Goal: Task Accomplishment & Management: Manage account settings

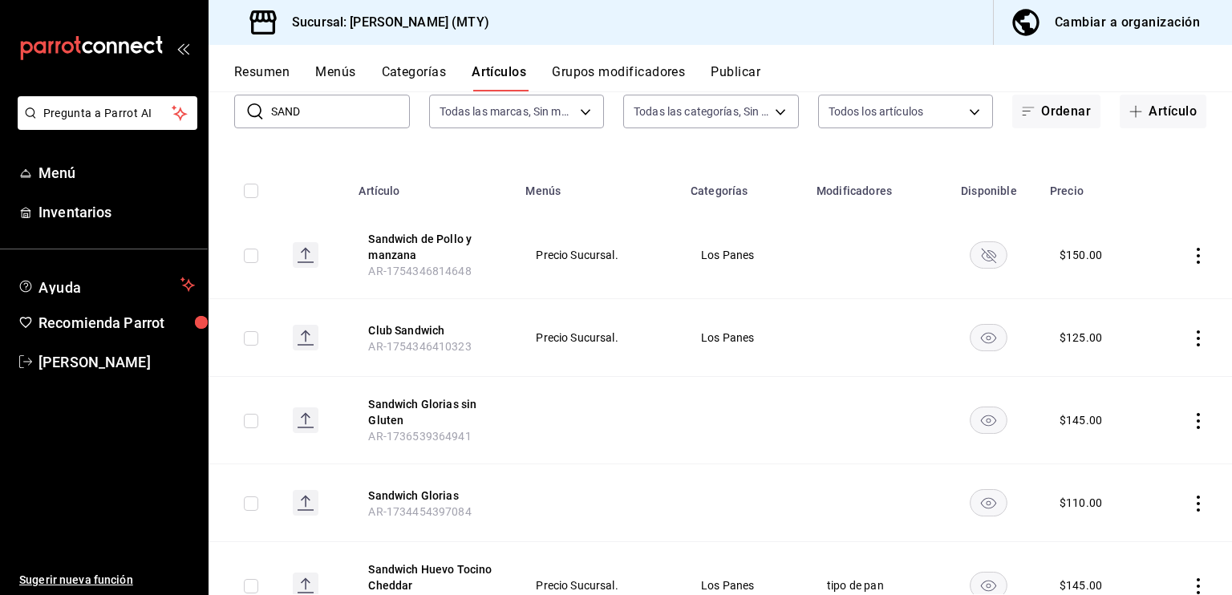
scroll to position [106, 0]
click at [319, 105] on input "SAND" at bounding box center [340, 112] width 139 height 32
type input "S"
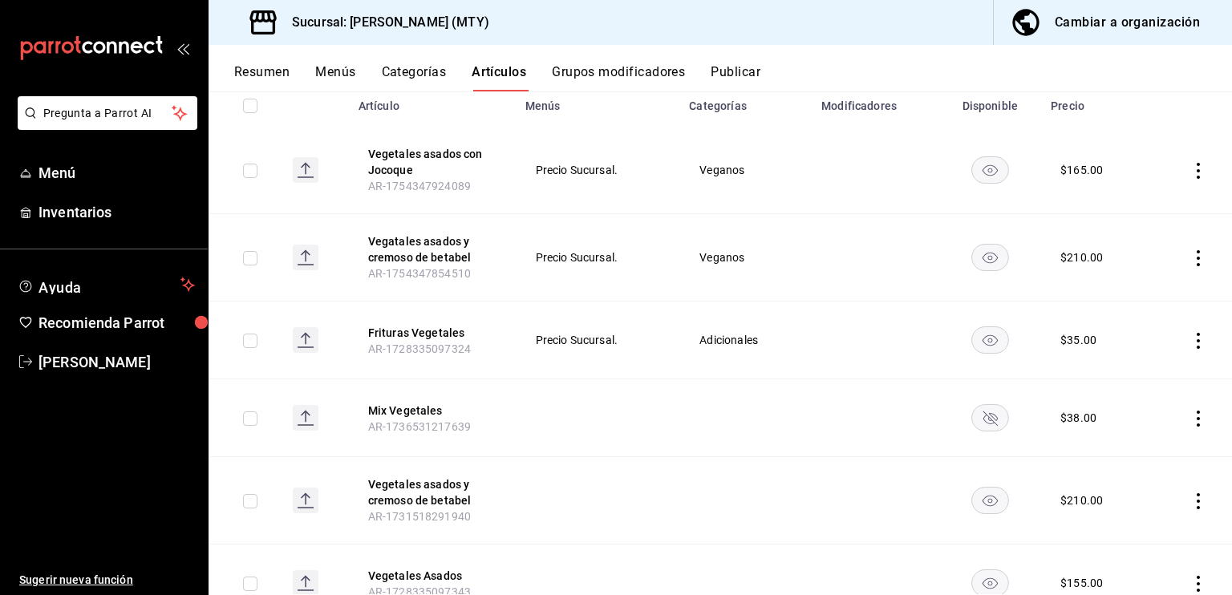
scroll to position [193, 0]
type input "VEG"
click at [985, 421] on rect "availability-product" at bounding box center [990, 417] width 37 height 26
click at [65, 215] on span "Inventarios" at bounding box center [117, 212] width 156 height 22
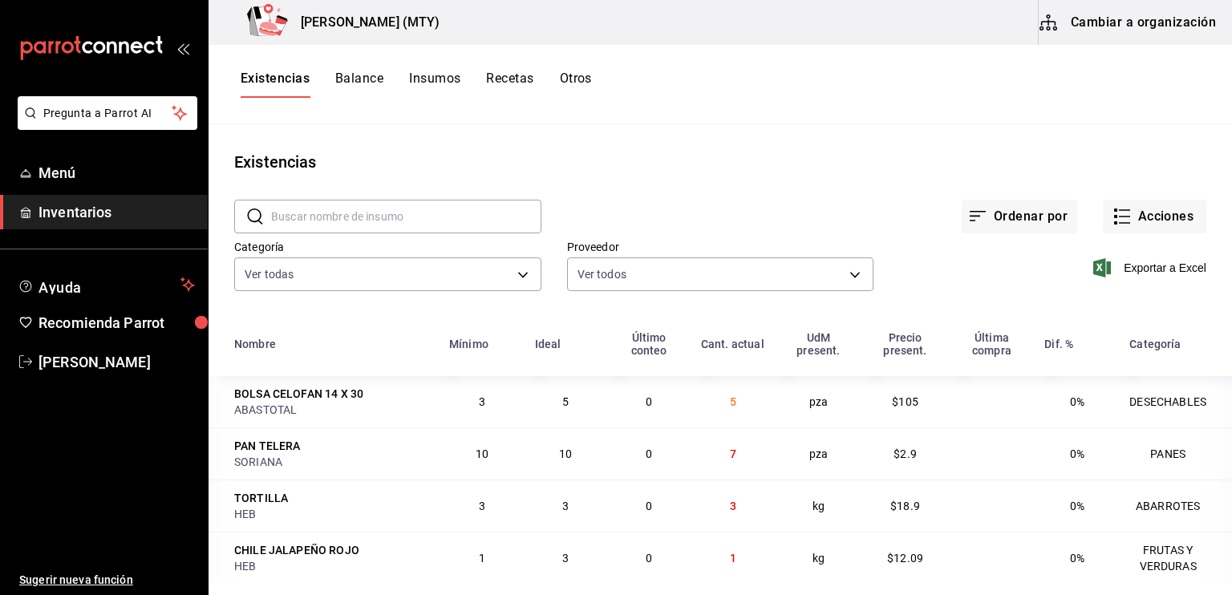
click at [497, 79] on button "Recetas" at bounding box center [509, 84] width 47 height 27
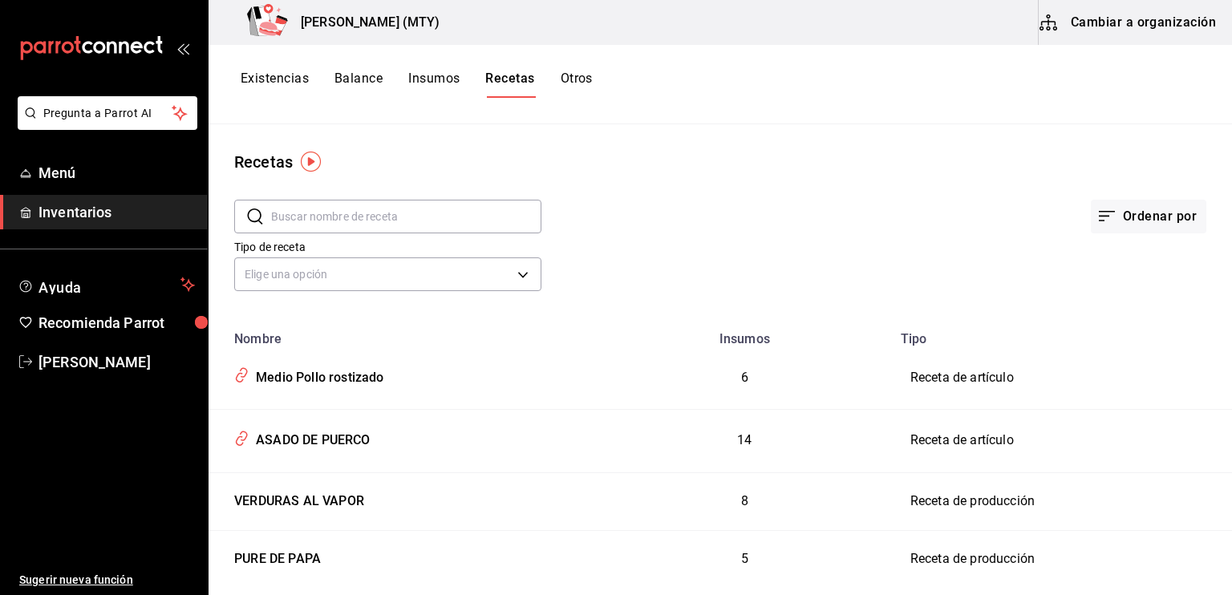
click at [289, 217] on input "text" at bounding box center [406, 217] width 270 height 32
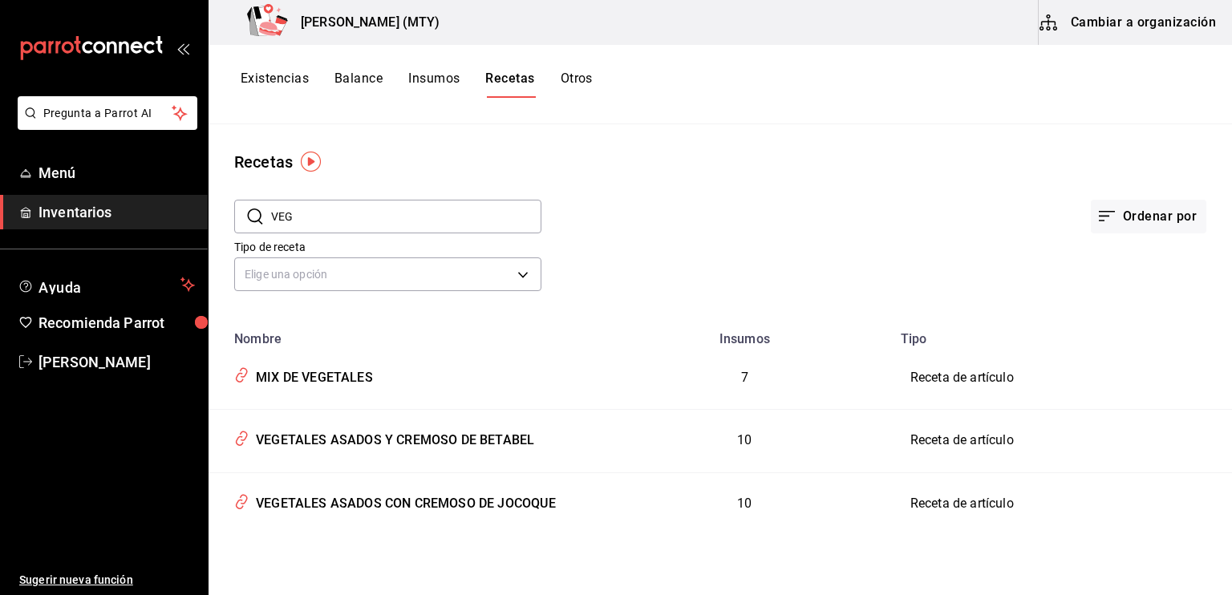
click at [600, 323] on th "Insumos" at bounding box center [745, 334] width 293 height 25
click at [302, 211] on input "VEG" at bounding box center [406, 217] width 270 height 32
type input "V"
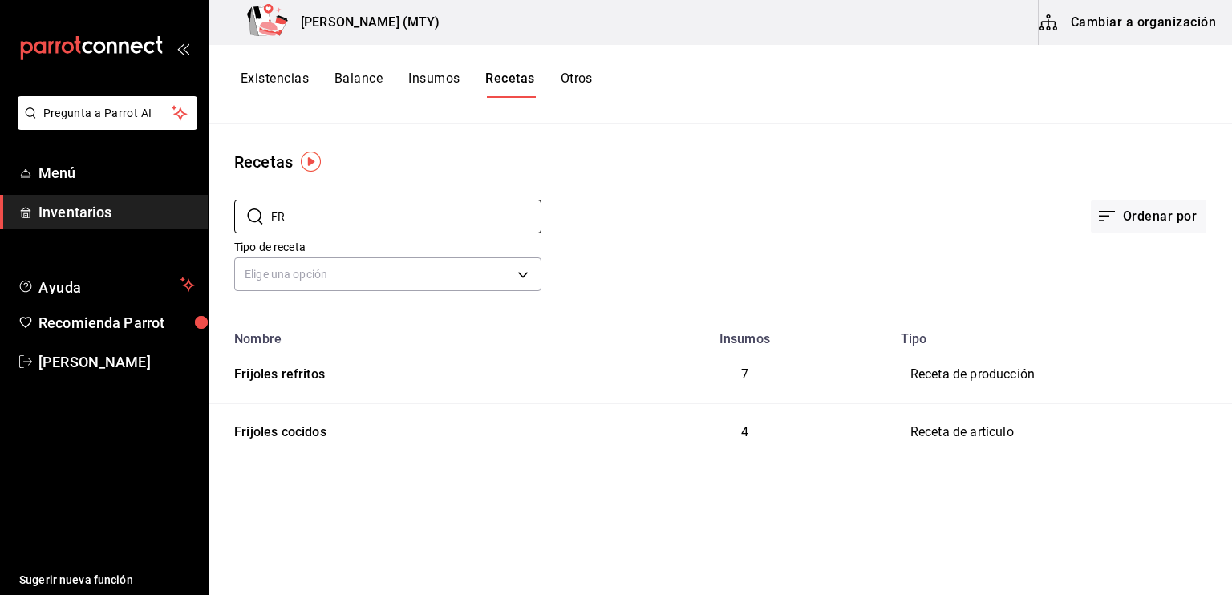
type input "F"
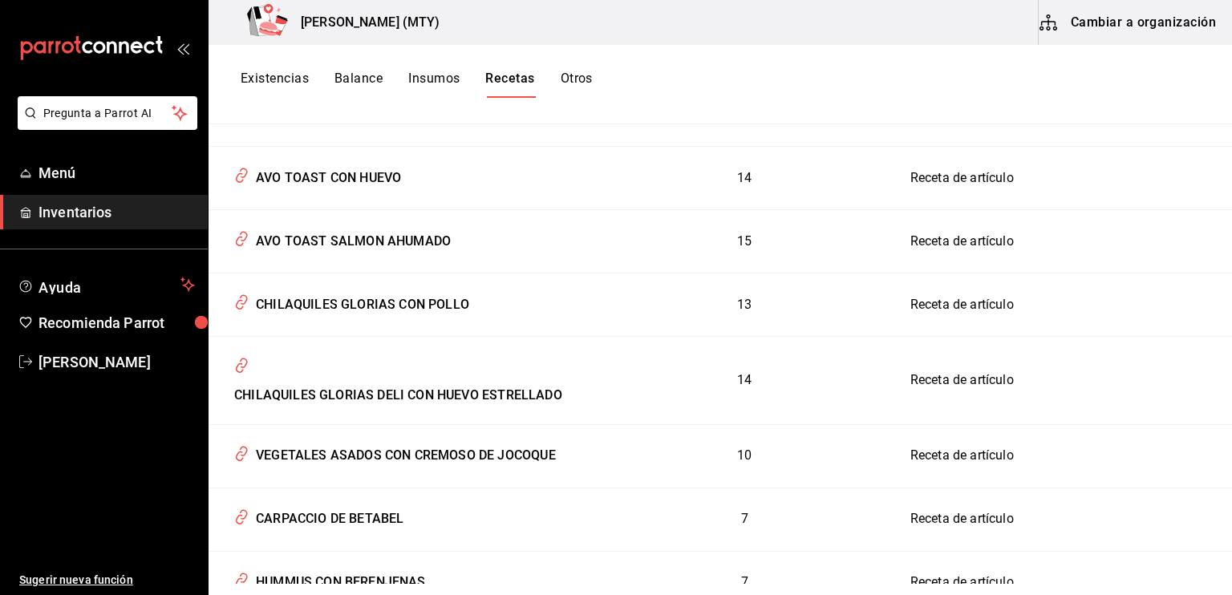
scroll to position [5887, 0]
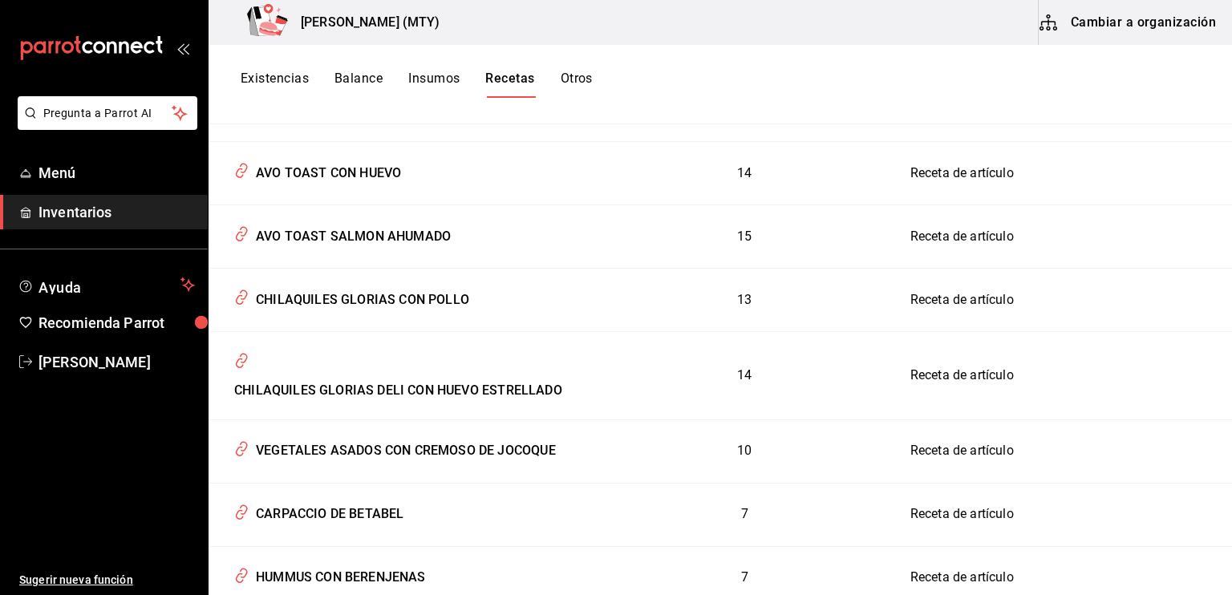
click at [106, 208] on span "Inventarios" at bounding box center [117, 212] width 156 height 22
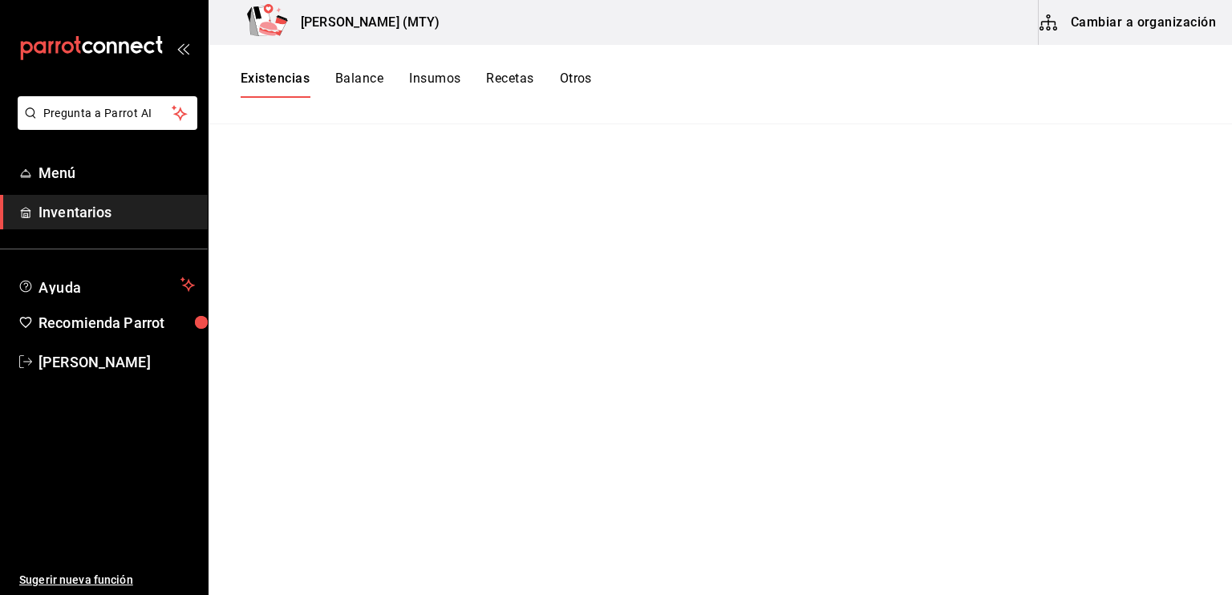
click at [1106, 24] on button "Cambiar a organización" at bounding box center [1129, 22] width 181 height 45
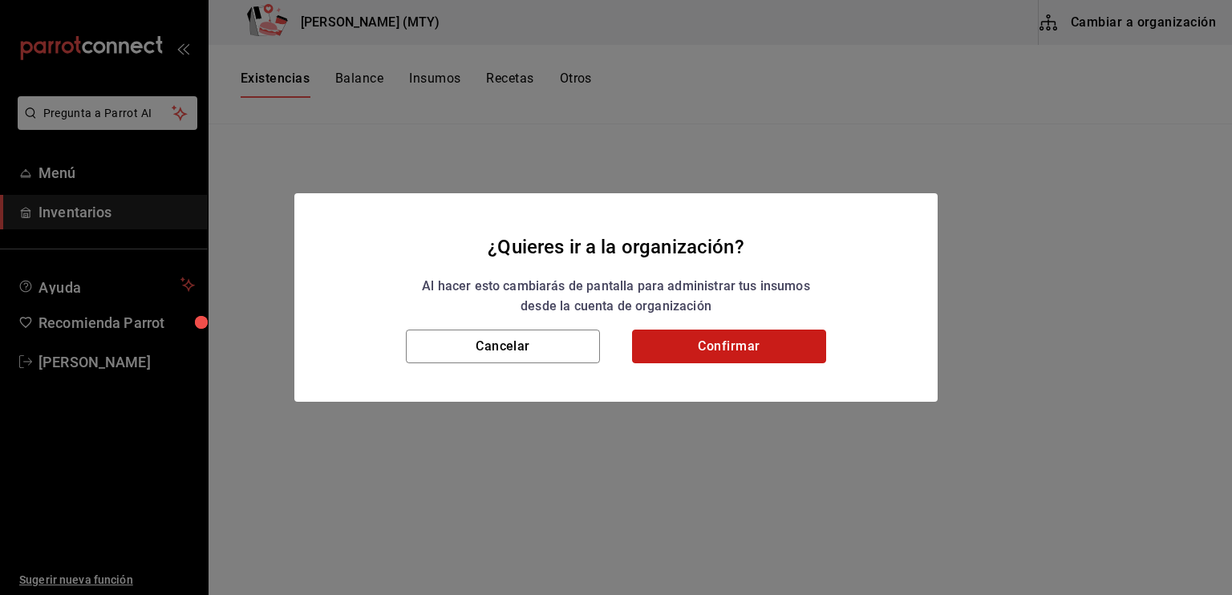
click at [767, 342] on button "Confirmar" at bounding box center [729, 347] width 194 height 34
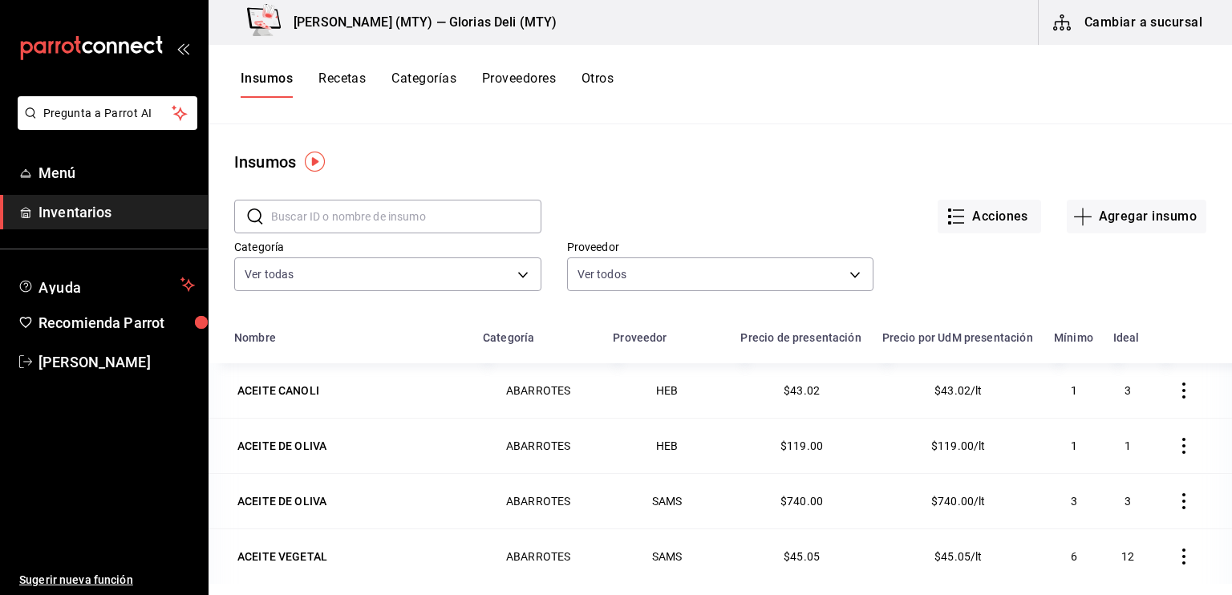
click at [433, 79] on button "Categorías" at bounding box center [424, 84] width 65 height 27
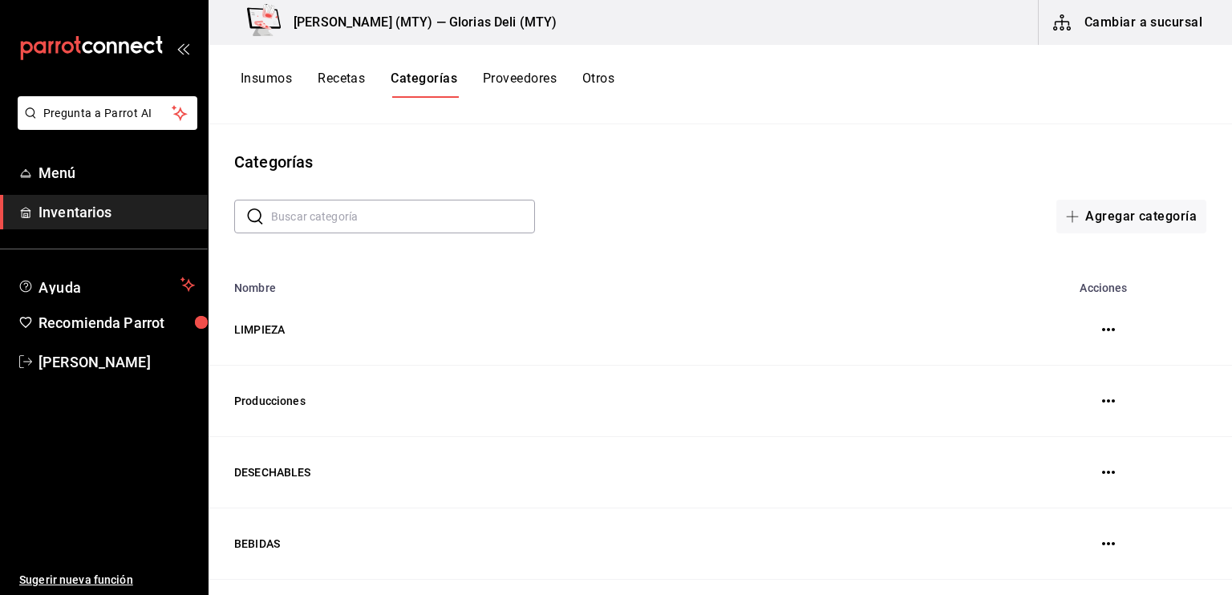
click at [347, 83] on button "Recetas" at bounding box center [341, 84] width 47 height 27
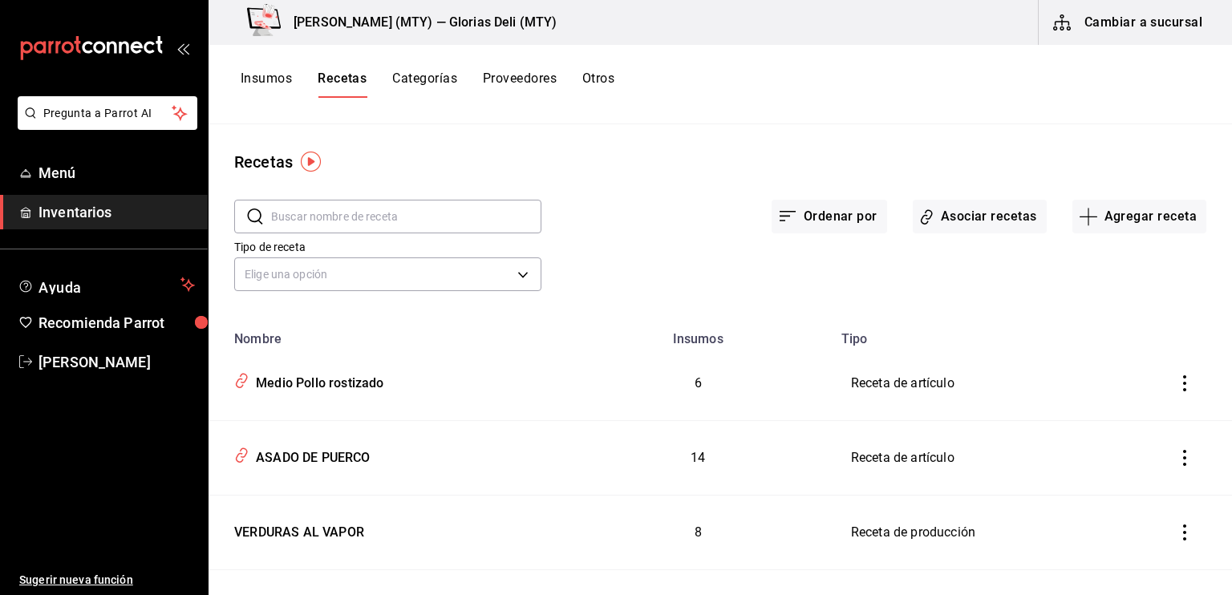
click at [277, 217] on input "text" at bounding box center [406, 217] width 270 height 32
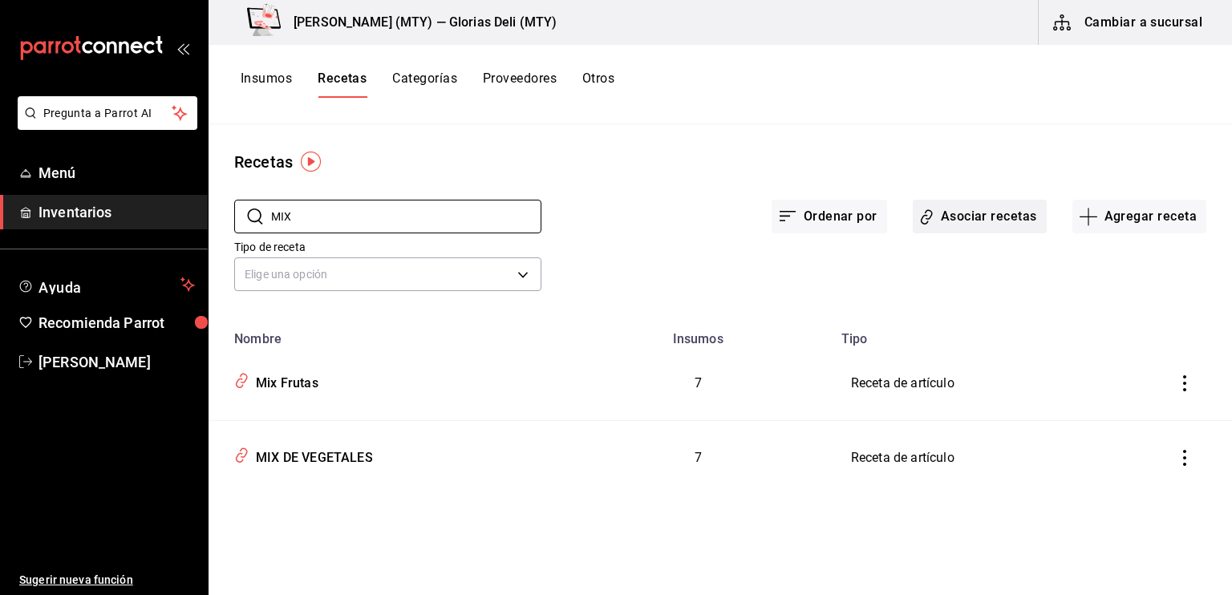
type input "MIX"
click at [1008, 210] on button "Asociar recetas" at bounding box center [980, 217] width 134 height 34
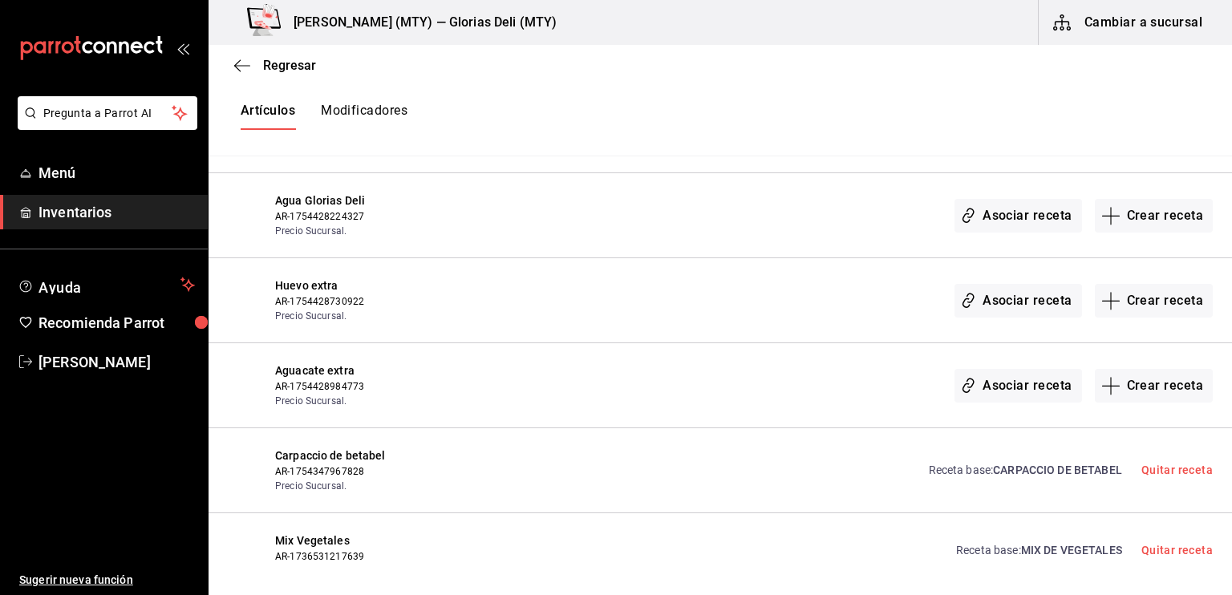
scroll to position [7972, 0]
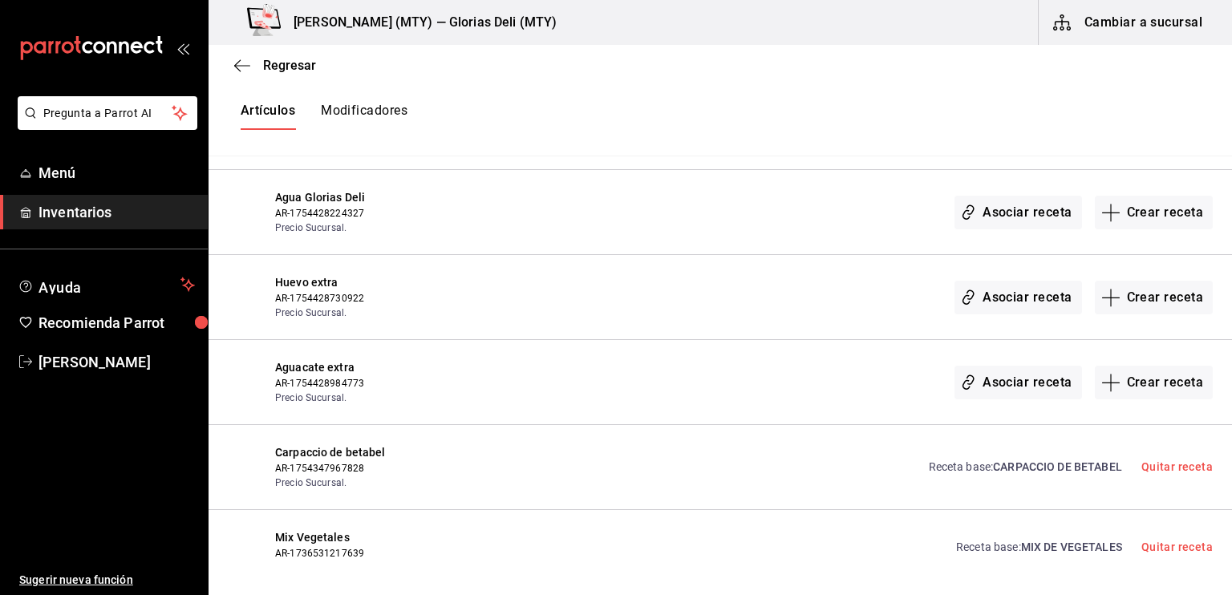
click at [984, 539] on link "Receta base : MIX DE VEGETALES" at bounding box center [1039, 547] width 166 height 17
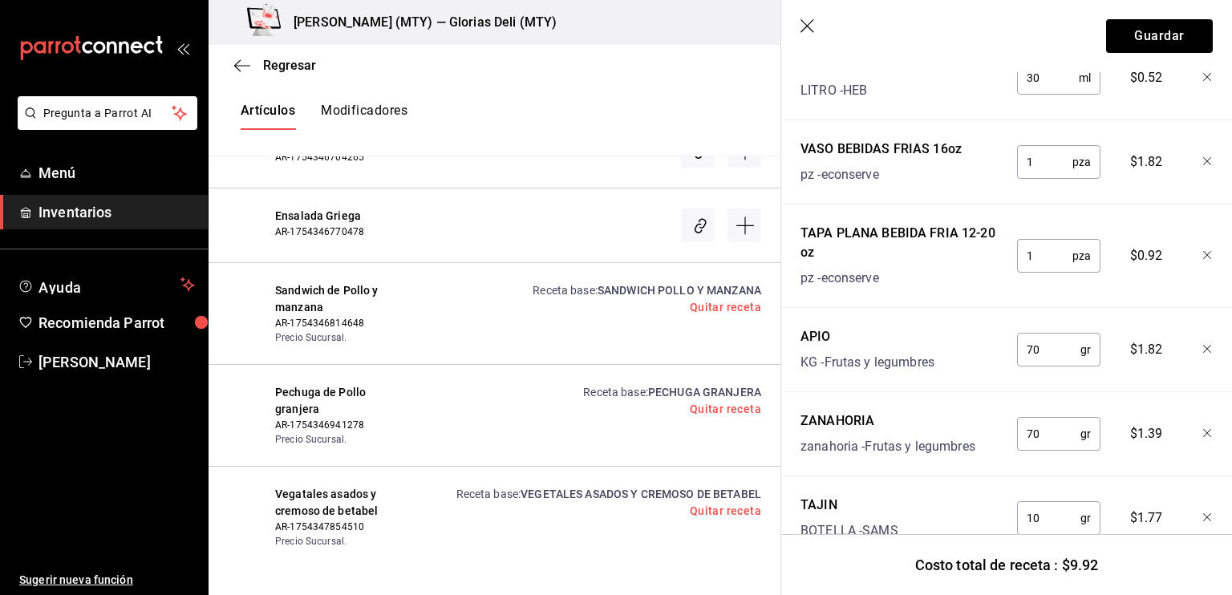
scroll to position [568, 0]
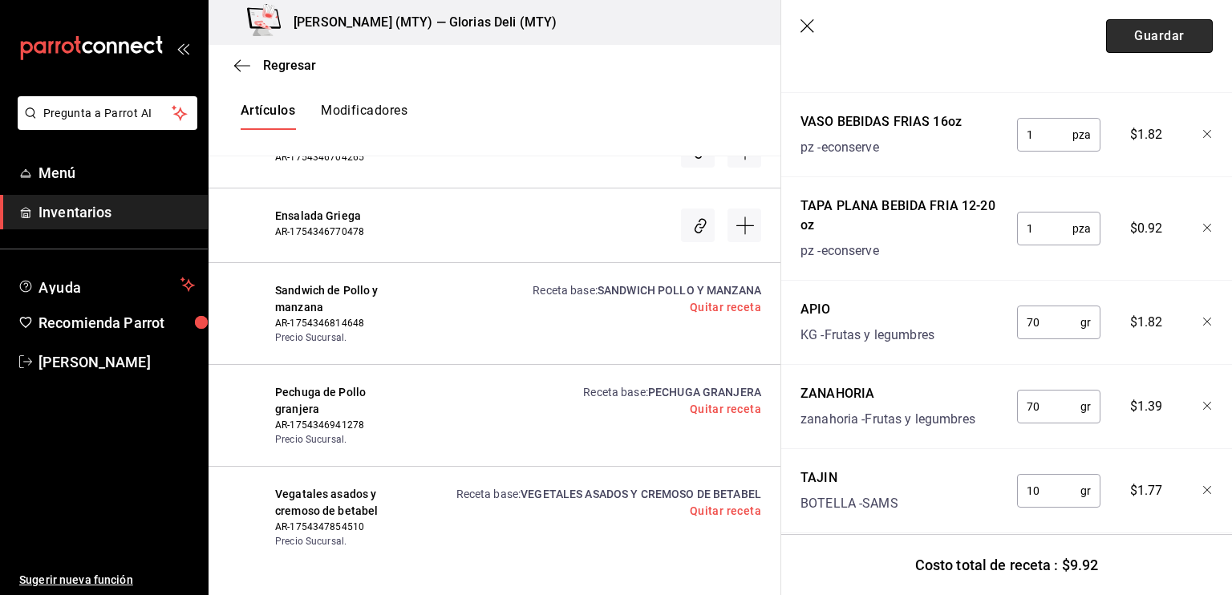
click at [1116, 33] on button "Guardar" at bounding box center [1159, 36] width 107 height 34
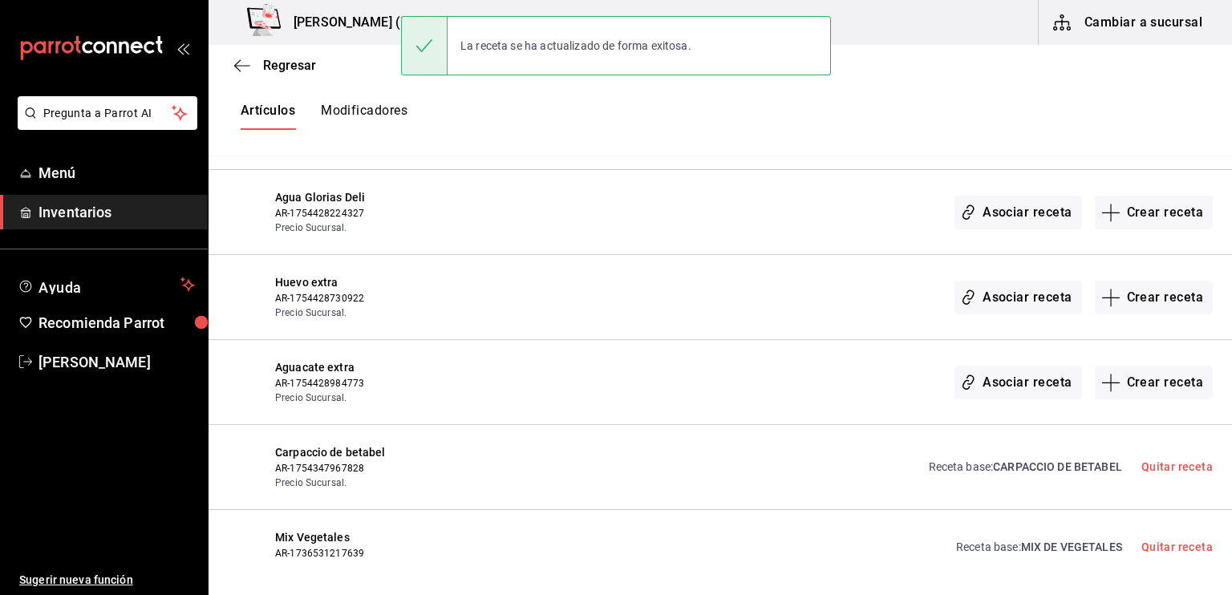
scroll to position [0, 0]
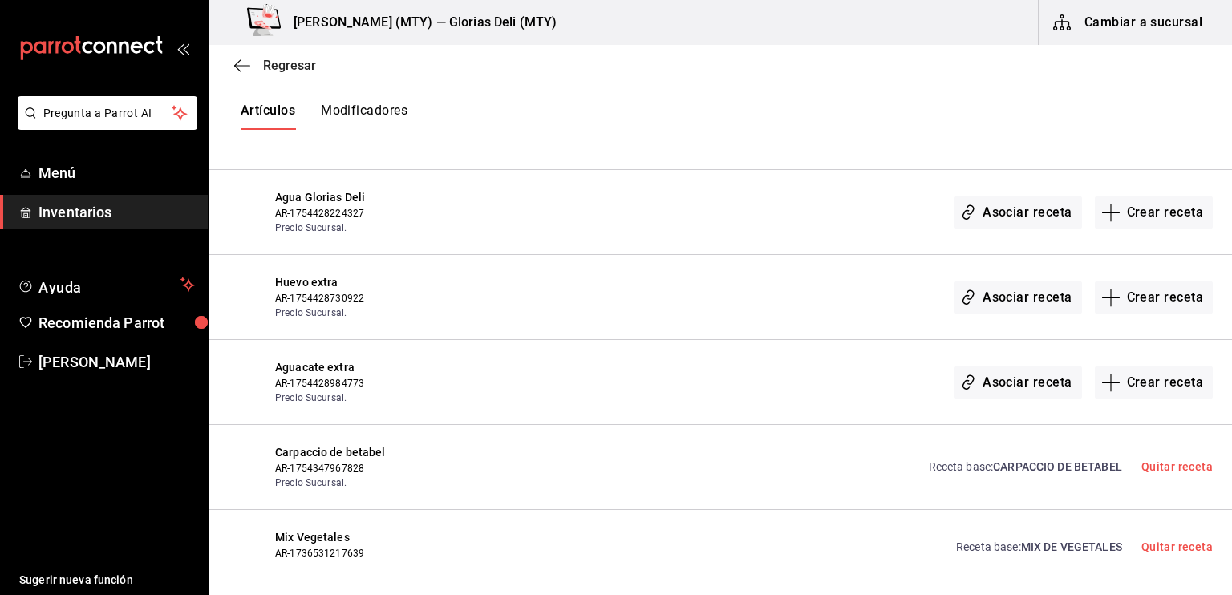
click at [242, 64] on icon "button" at bounding box center [242, 66] width 16 height 14
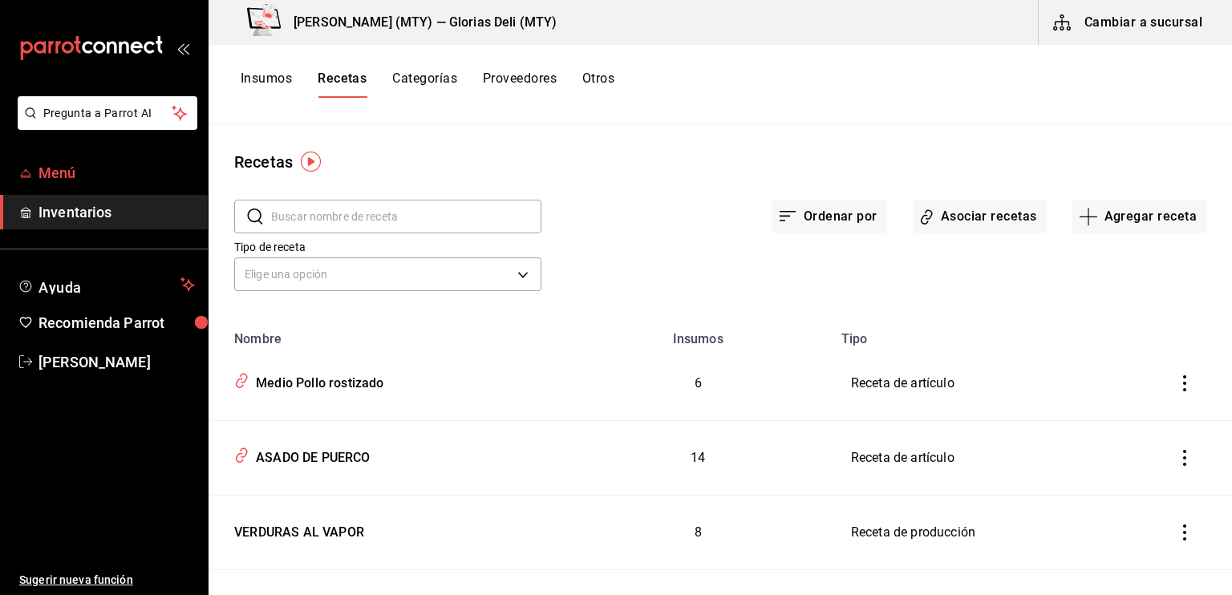
click at [111, 171] on span "Menú" at bounding box center [117, 173] width 156 height 22
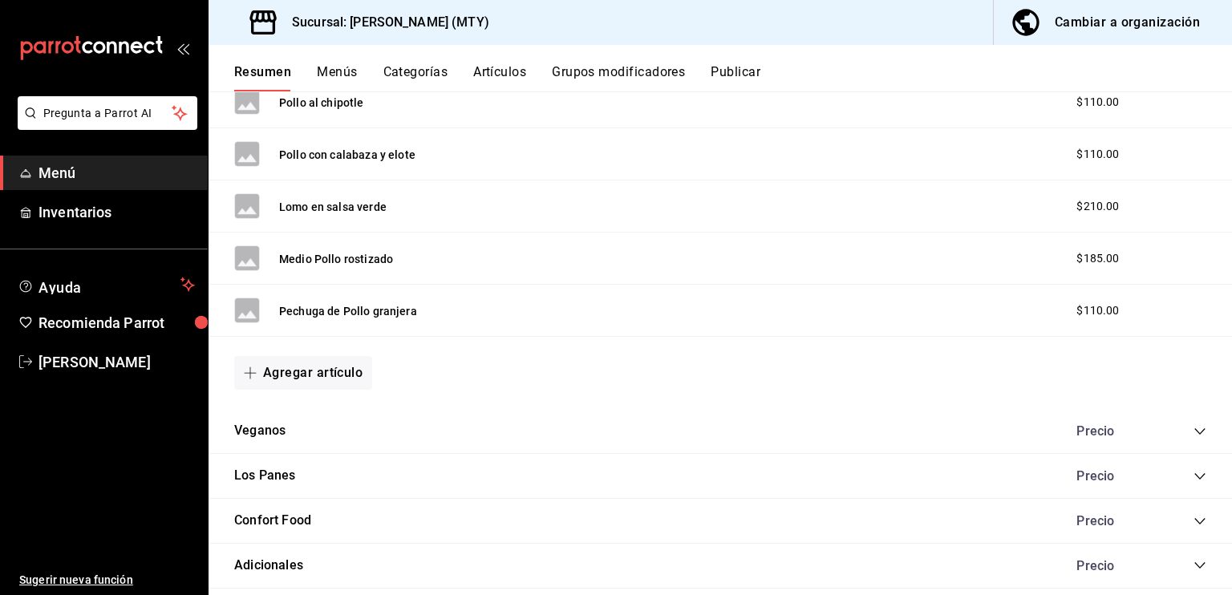
scroll to position [1415, 0]
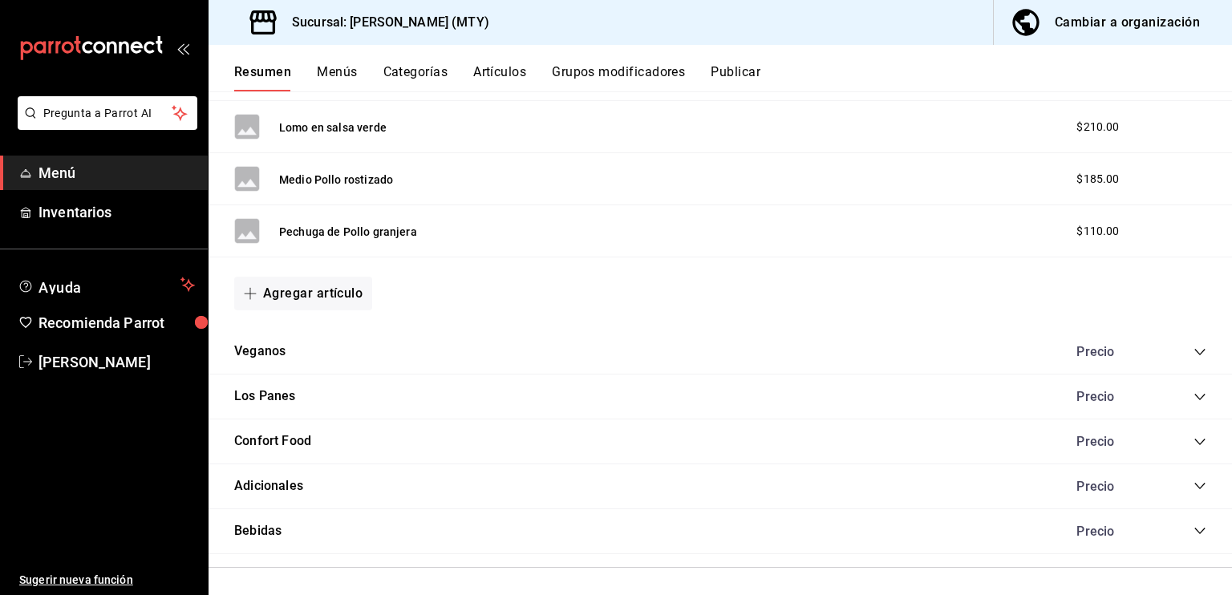
click at [1194, 480] on icon "collapse-category-row" at bounding box center [1200, 486] width 13 height 13
click at [319, 527] on button "Frituras Vegetales" at bounding box center [327, 535] width 97 height 16
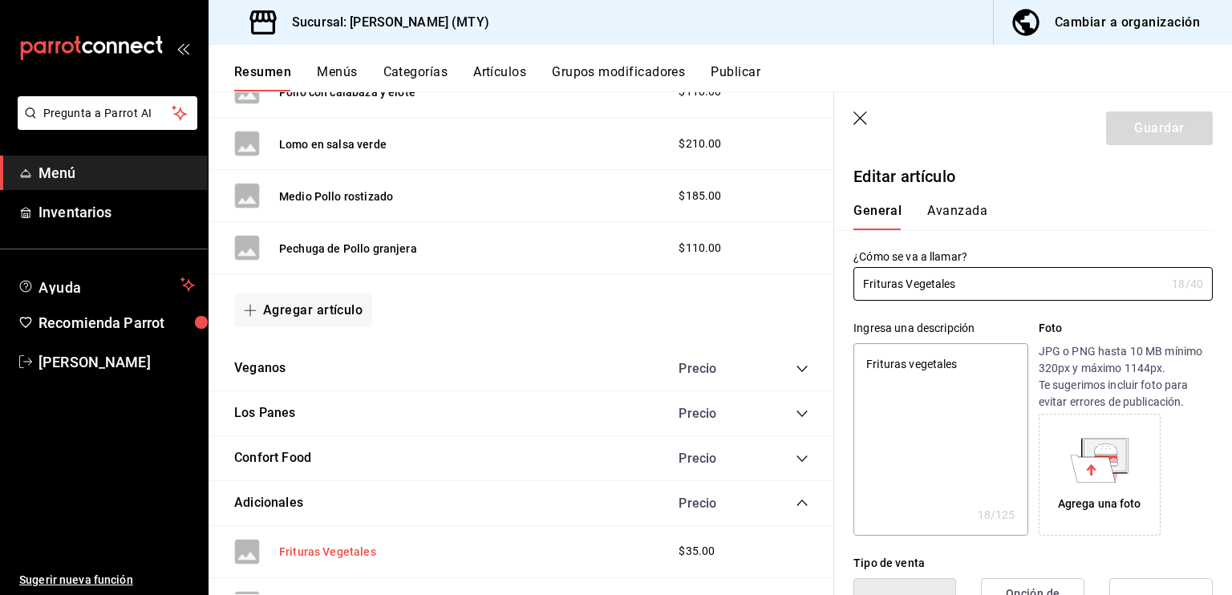
type textarea "x"
type input "$35.00"
type textarea "x"
click at [901, 285] on input "Frituras Vegetales" at bounding box center [1010, 284] width 312 height 32
type input "Fritura Vegetales"
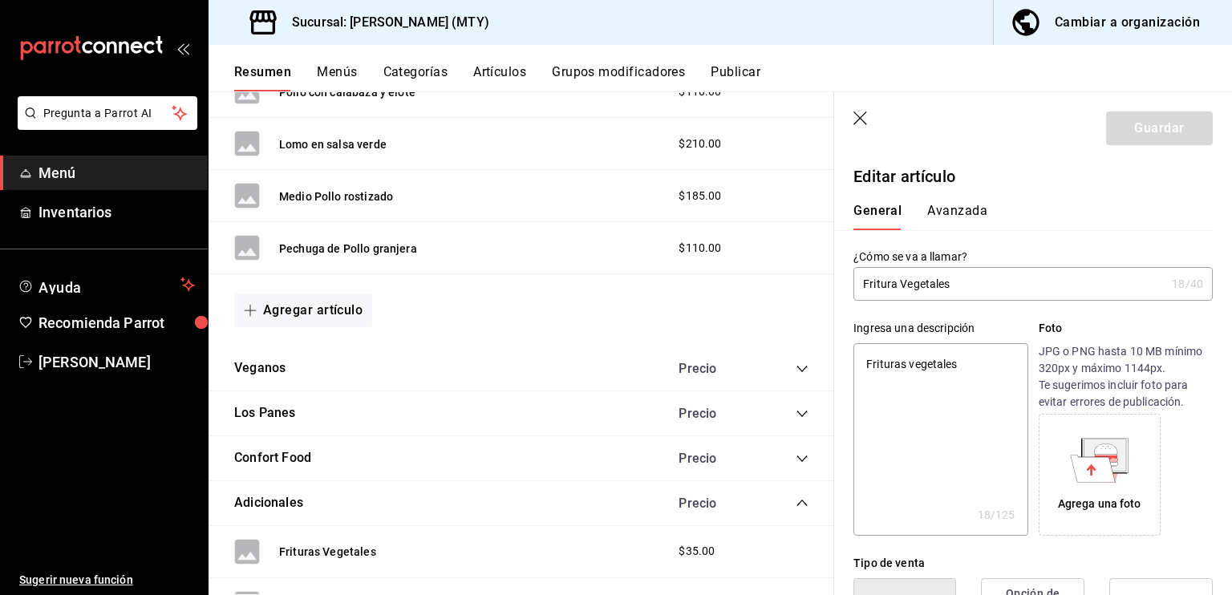
type textarea "x"
type input "Fritur Vegetales"
type textarea "x"
type input "Fritu Vegetales"
type textarea "x"
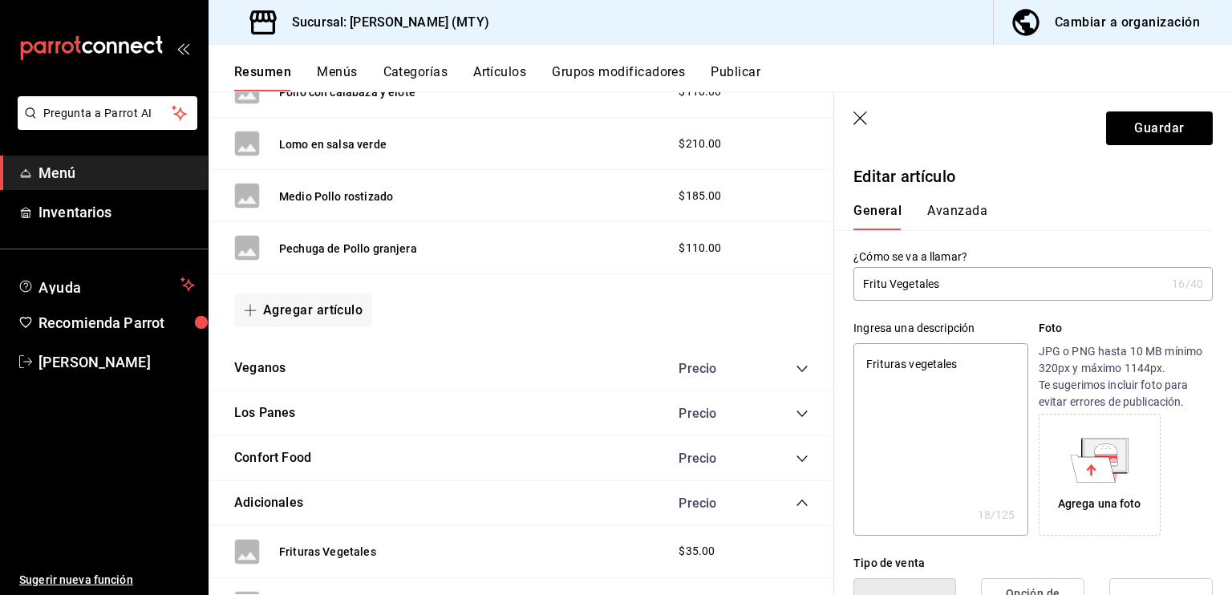
type input "Frit Vegetales"
type textarea "x"
type input "Fri Vegetales"
type textarea "x"
type input "Fr Vegetales"
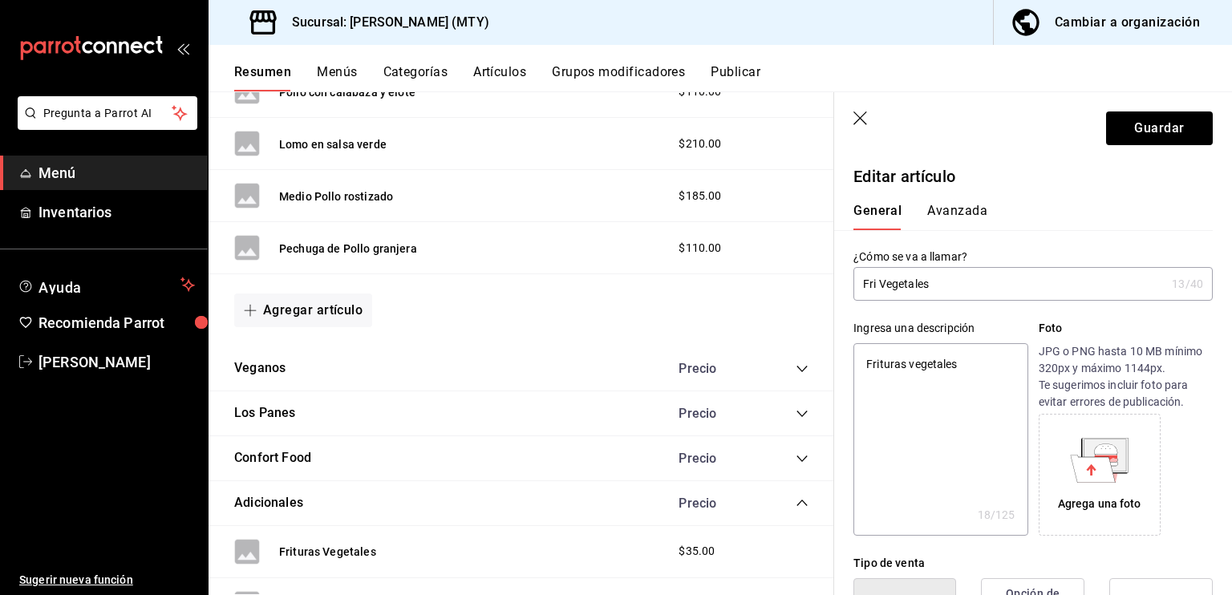
type textarea "x"
type input "F Vegetales"
type textarea "x"
type input "Vegetales"
type textarea "x"
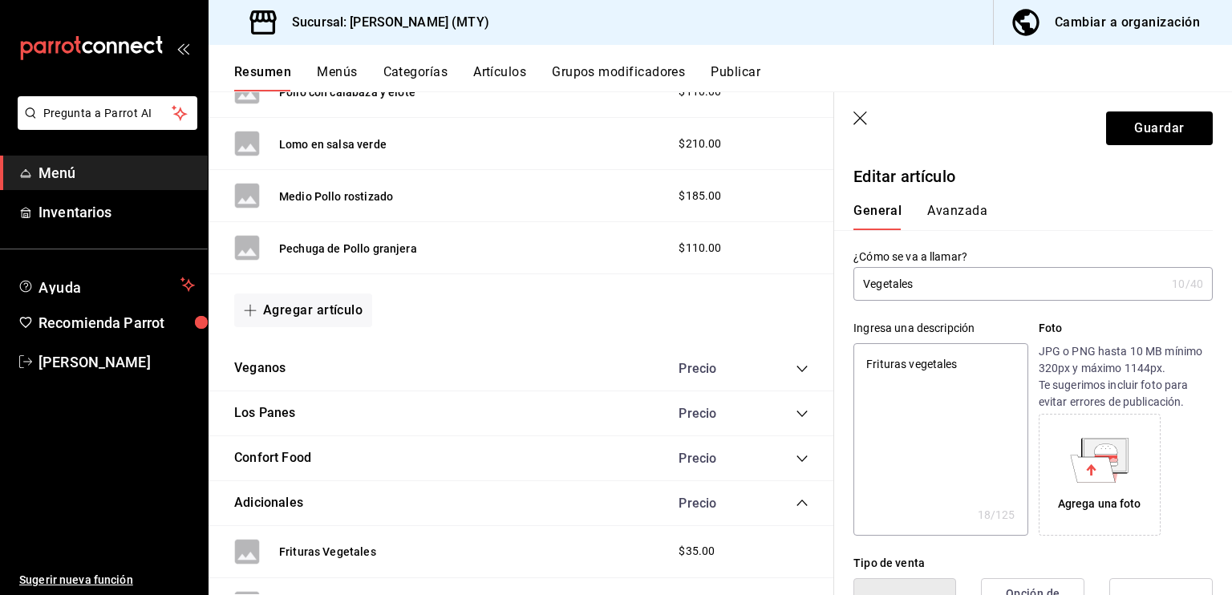
type input "c Vegetales"
type textarea "x"
type input "cC Vegetales"
type textarea "x"
type input "c Vegetales"
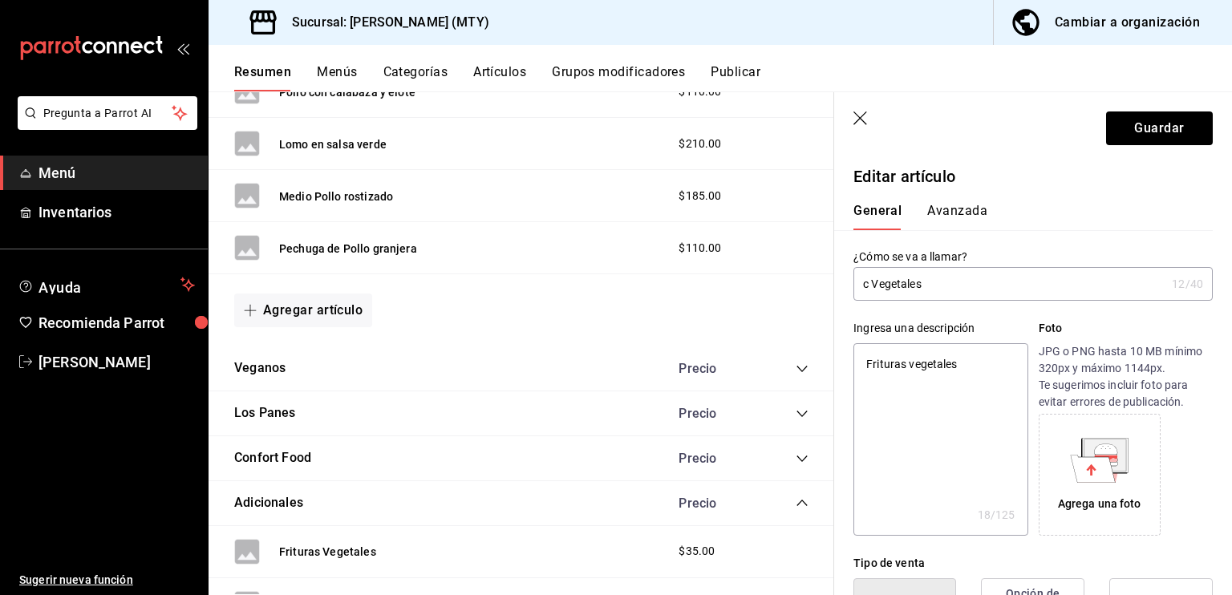
type textarea "x"
type input "Vegetales"
type textarea "x"
type input "C Vegetales"
type textarea "x"
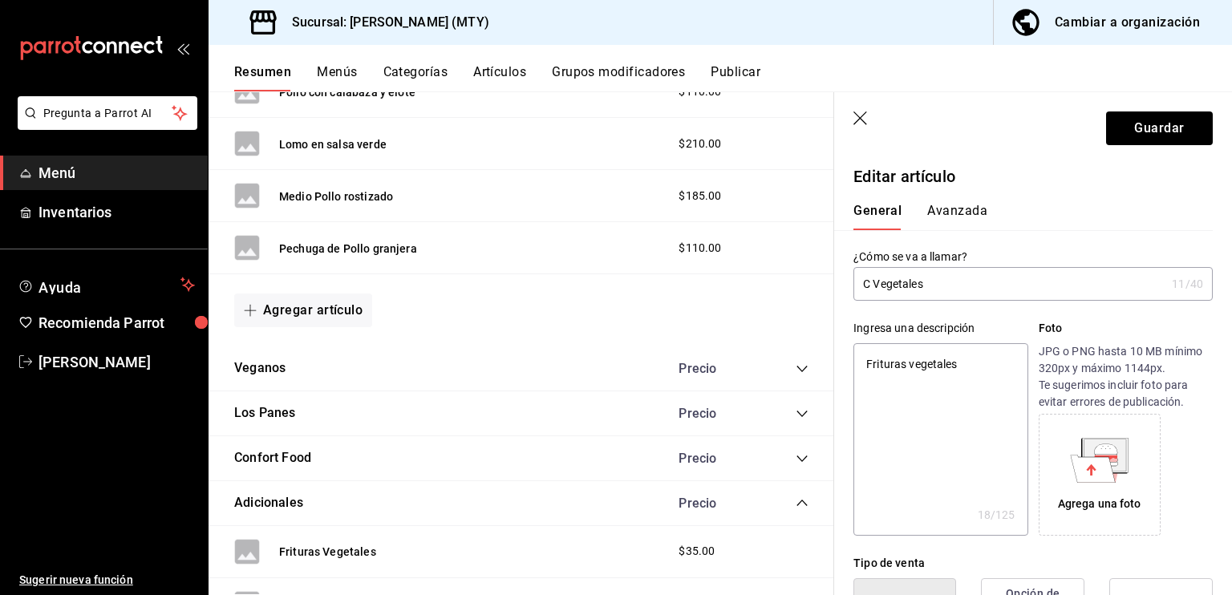
type input "Ch Vegetales"
type textarea "x"
type input "Chi Vegetales"
type textarea "x"
type input "Chip Vegetales"
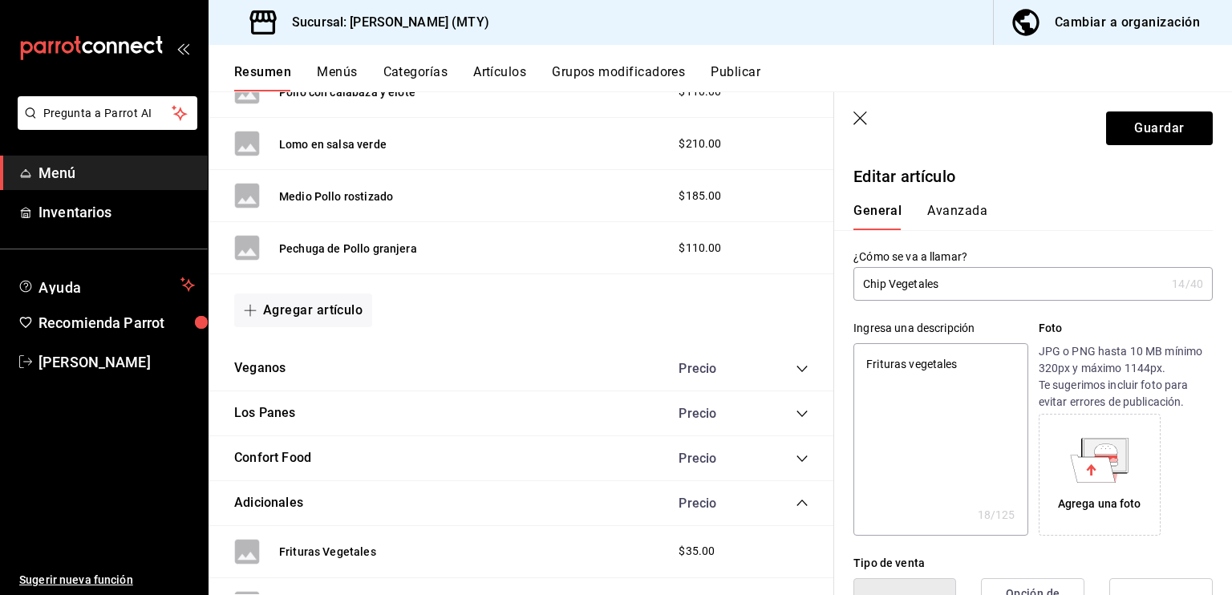
type textarea "x"
type input "Chips Vegetales"
type textarea "x"
type input "Chips Vegetales"
type textarea "x"
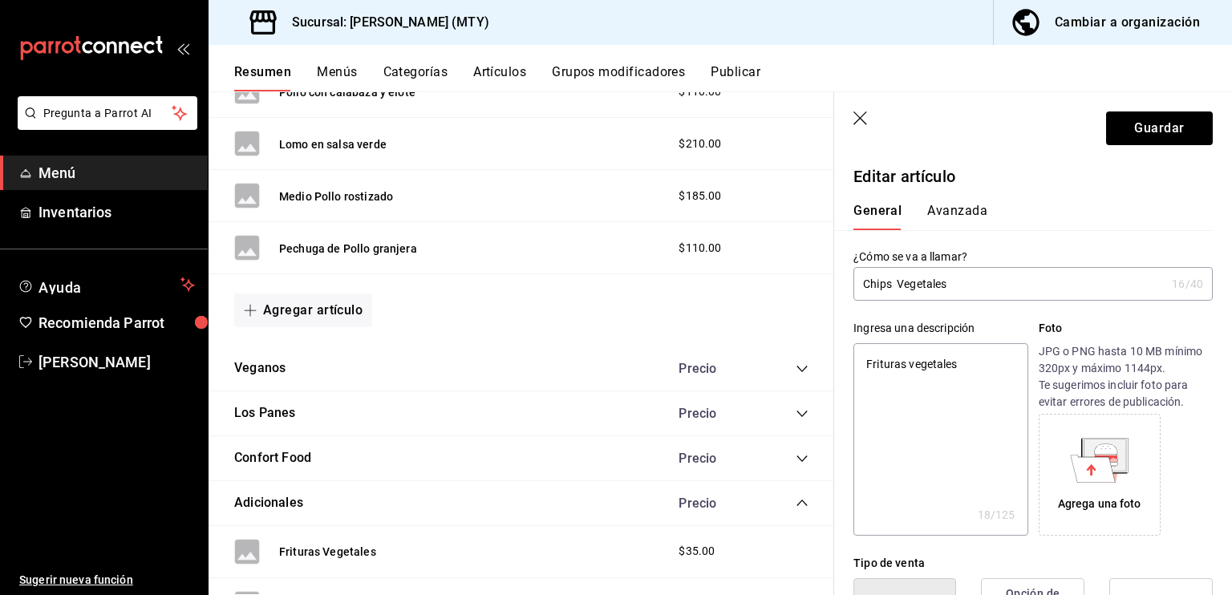
type input "Chips d Vegetales"
type textarea "x"
type input "Chips de Vegetales"
type textarea "x"
type input "Chips de Vegetales"
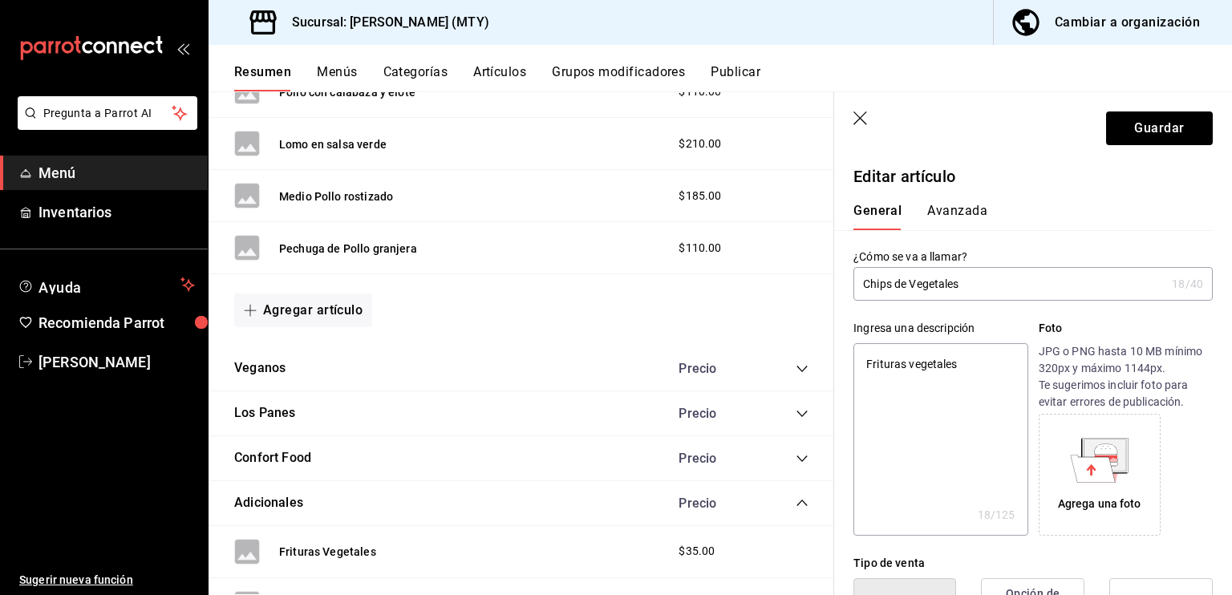
type textarea "x"
type input "Chips de Vegetales"
type textarea "x"
click at [1008, 293] on input "Chips de Vegetales" at bounding box center [1010, 284] width 312 height 32
type input "Chips de Vegetales"
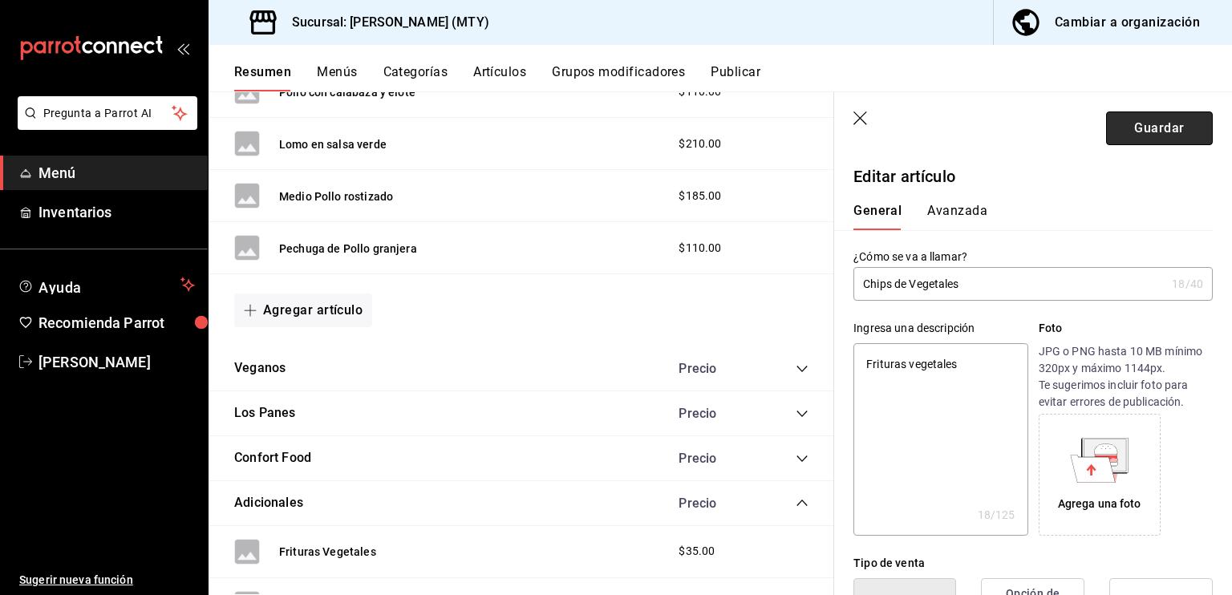
click at [1148, 132] on button "Guardar" at bounding box center [1159, 129] width 107 height 34
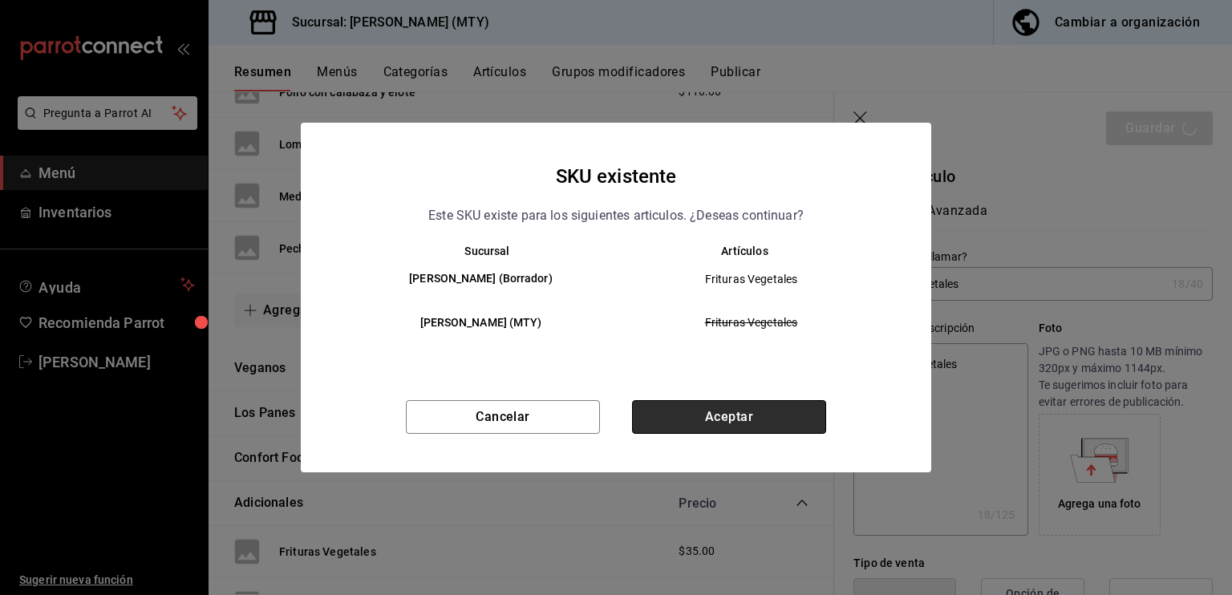
click at [772, 420] on button "Aceptar" at bounding box center [729, 417] width 194 height 34
type textarea "x"
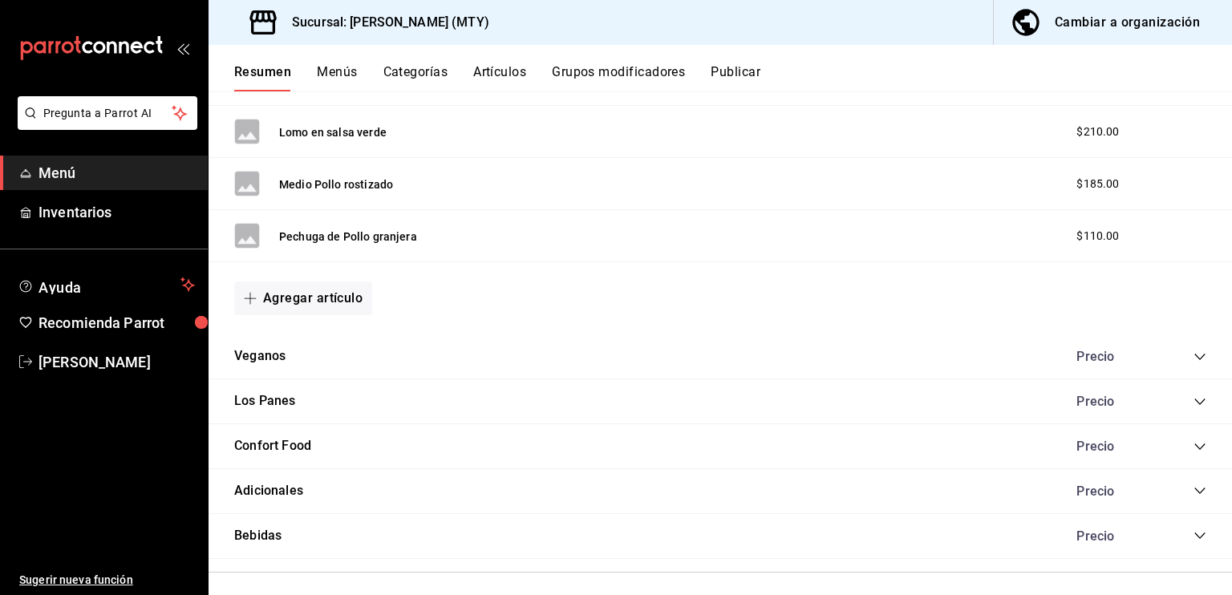
scroll to position [1415, 0]
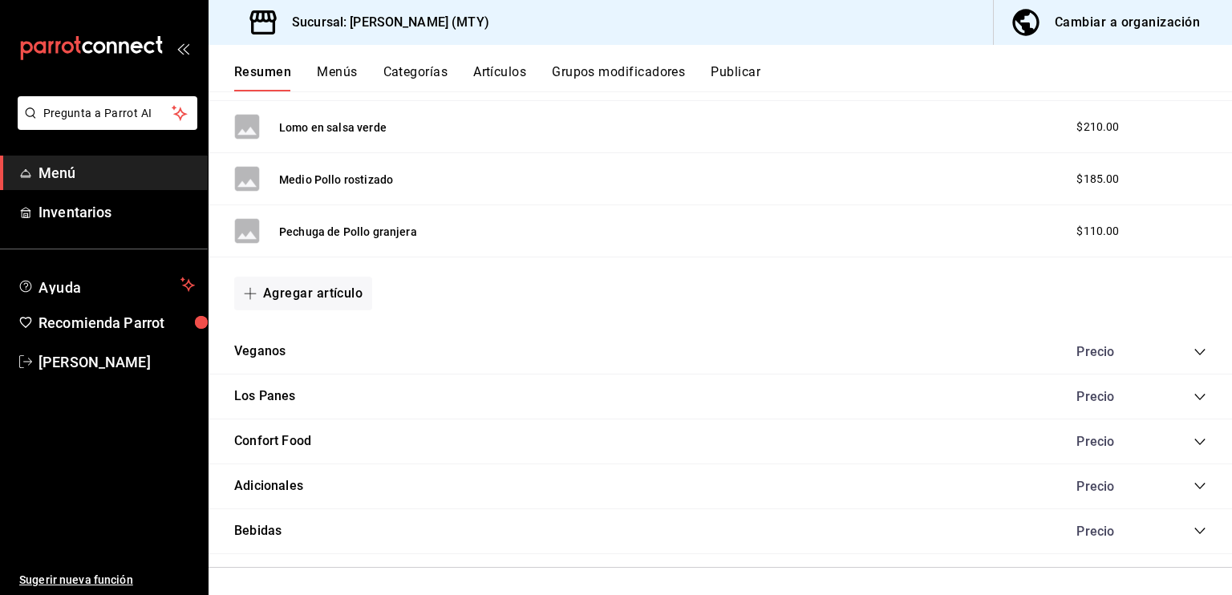
click at [1194, 485] on icon "collapse-category-row" at bounding box center [1200, 486] width 13 height 13
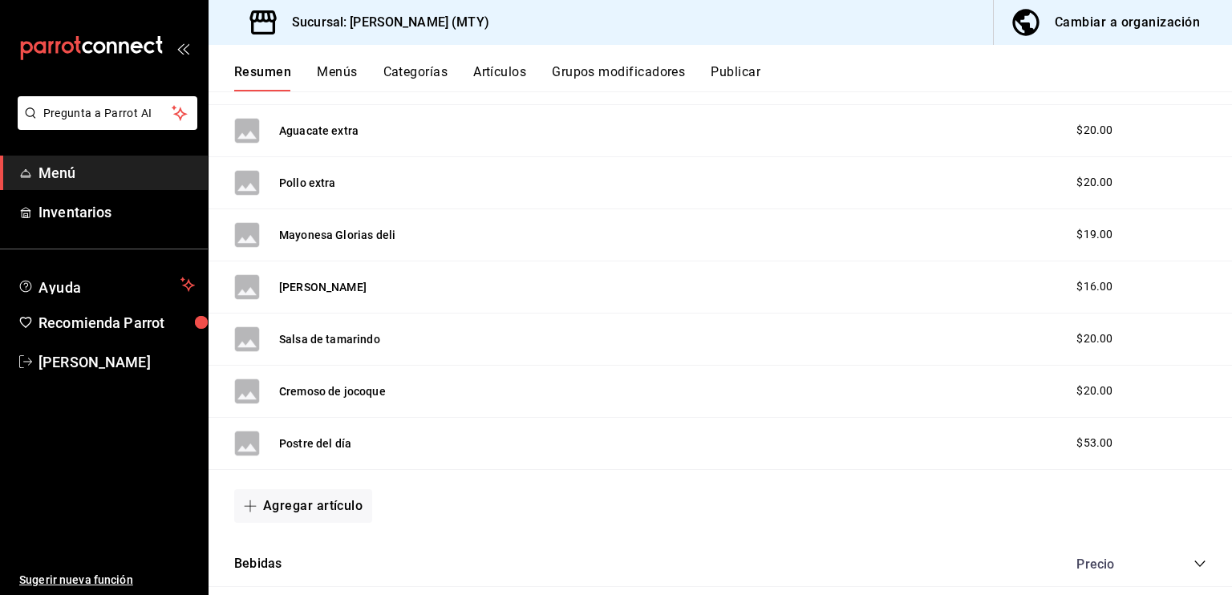
scroll to position [1929, 0]
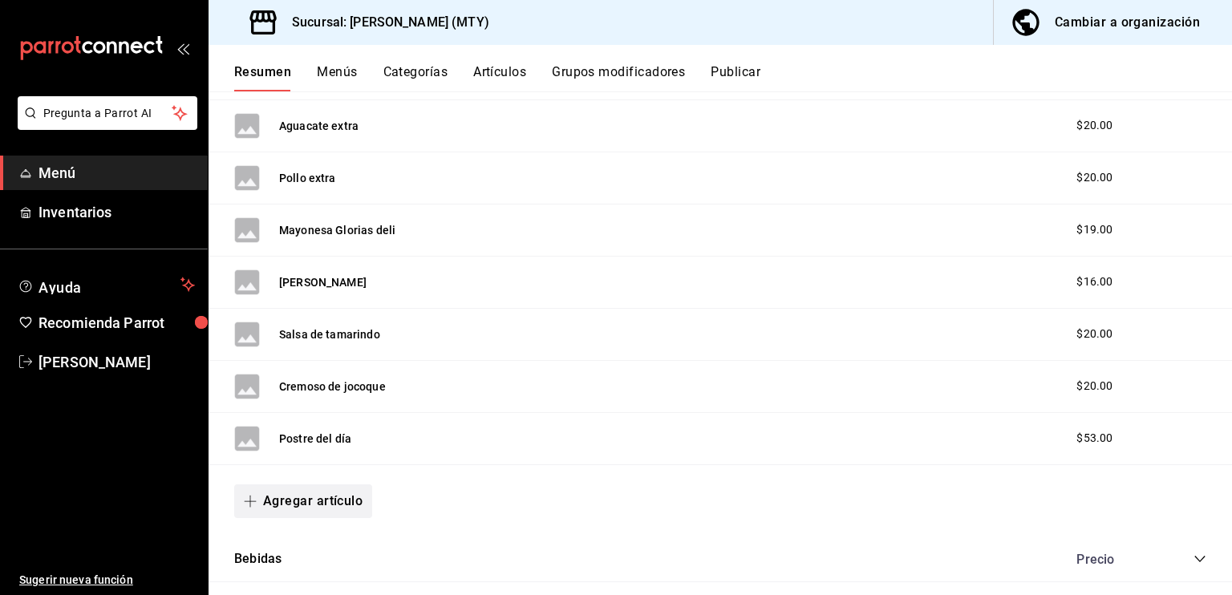
click at [300, 497] on button "Agregar artículo" at bounding box center [303, 502] width 138 height 34
click at [312, 553] on li "Artículo nuevo" at bounding box center [297, 556] width 126 height 39
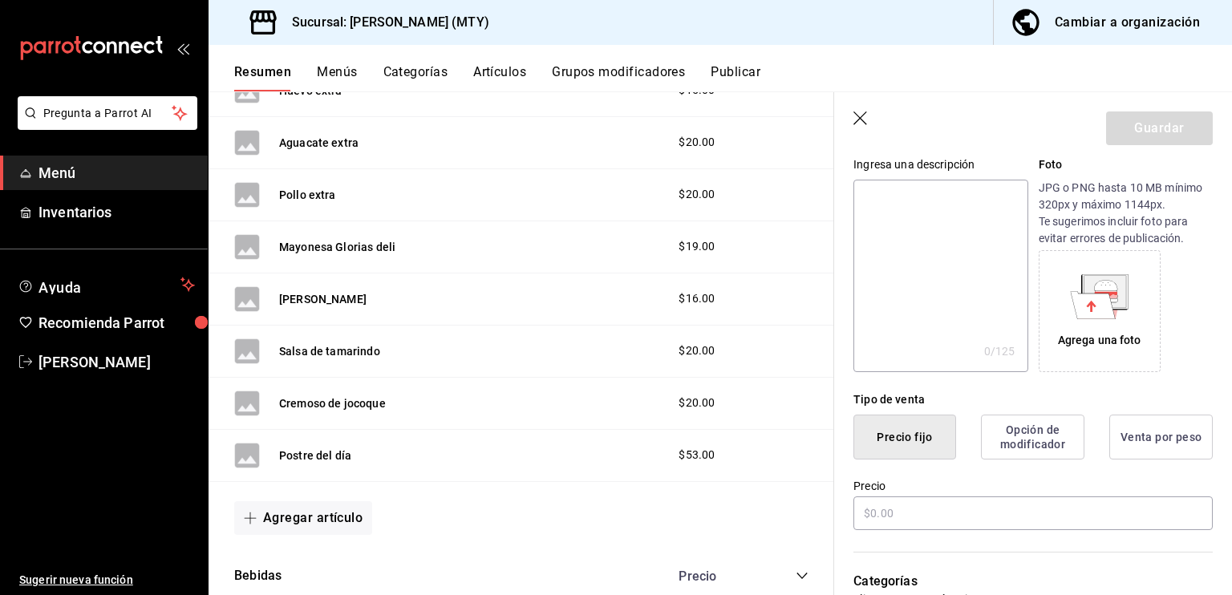
scroll to position [193, 0]
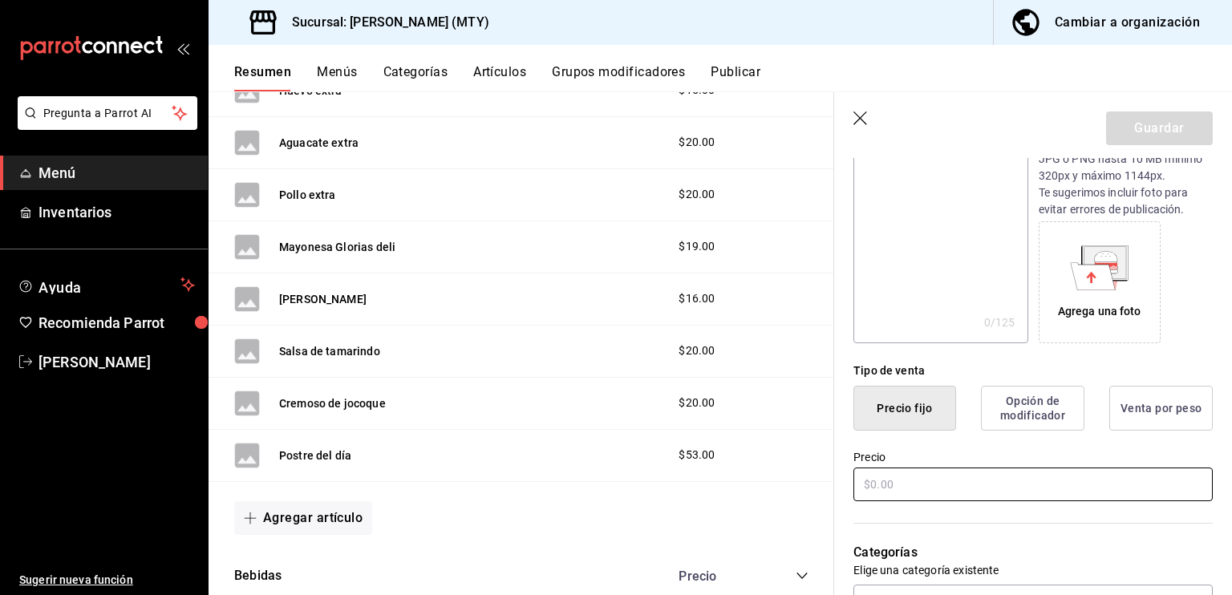
type input "Mix de vegetales"
click at [865, 485] on input "text" at bounding box center [1033, 485] width 359 height 34
click at [963, 471] on input "$38.00" at bounding box center [1033, 485] width 359 height 34
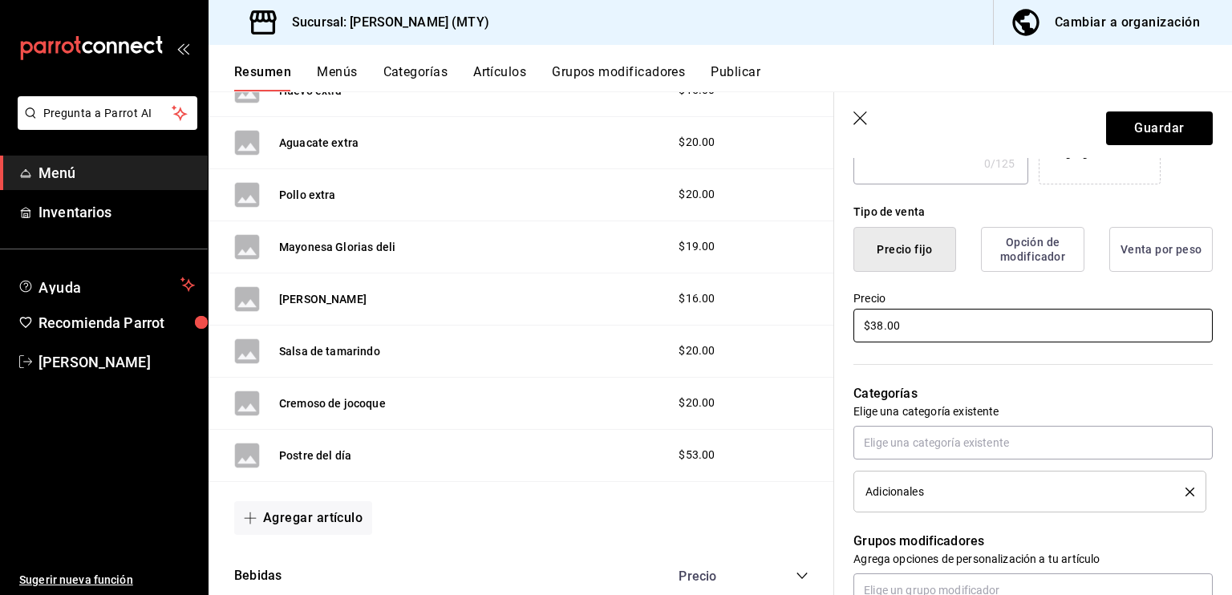
scroll to position [353, 0]
type input "$38.00"
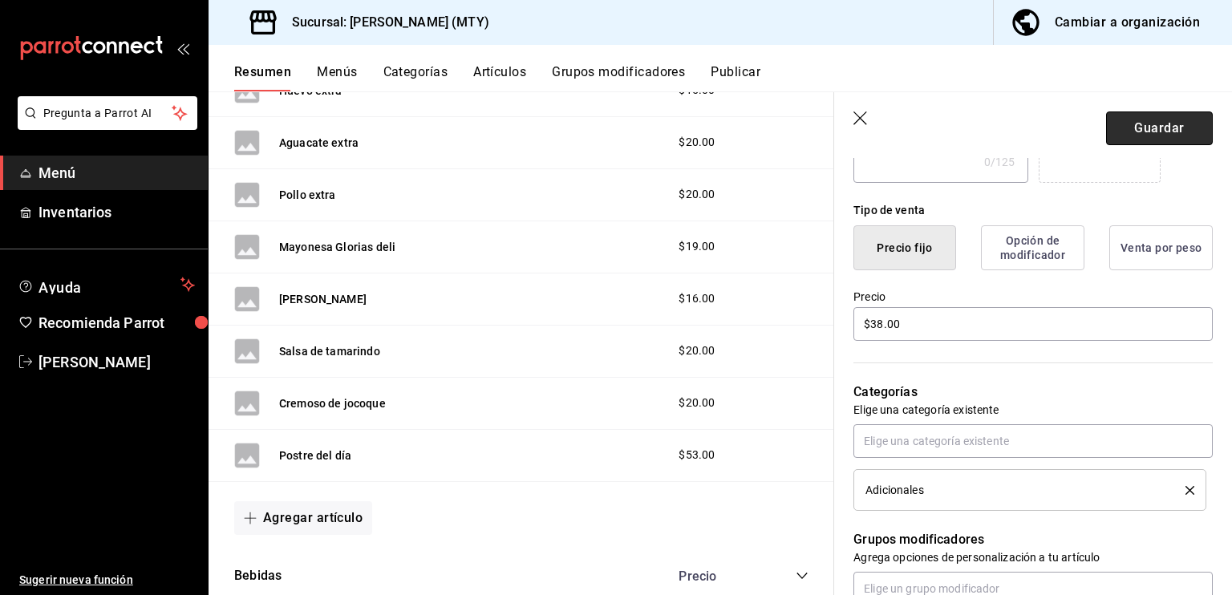
click at [1155, 135] on button "Guardar" at bounding box center [1159, 129] width 107 height 34
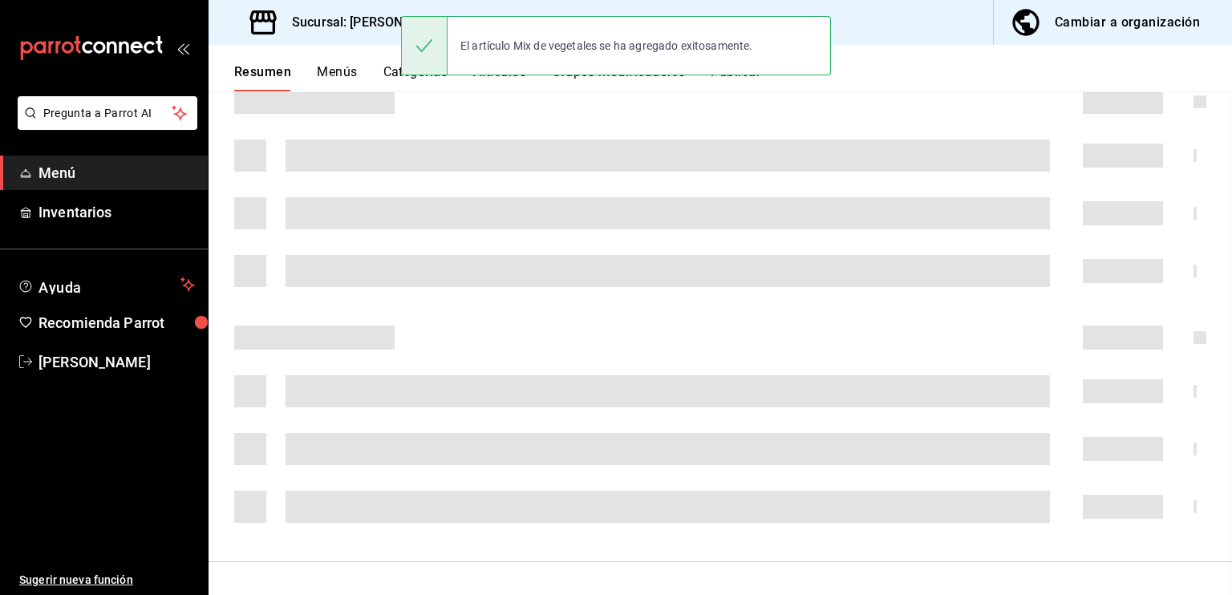
scroll to position [241, 0]
